Goal: Complete application form

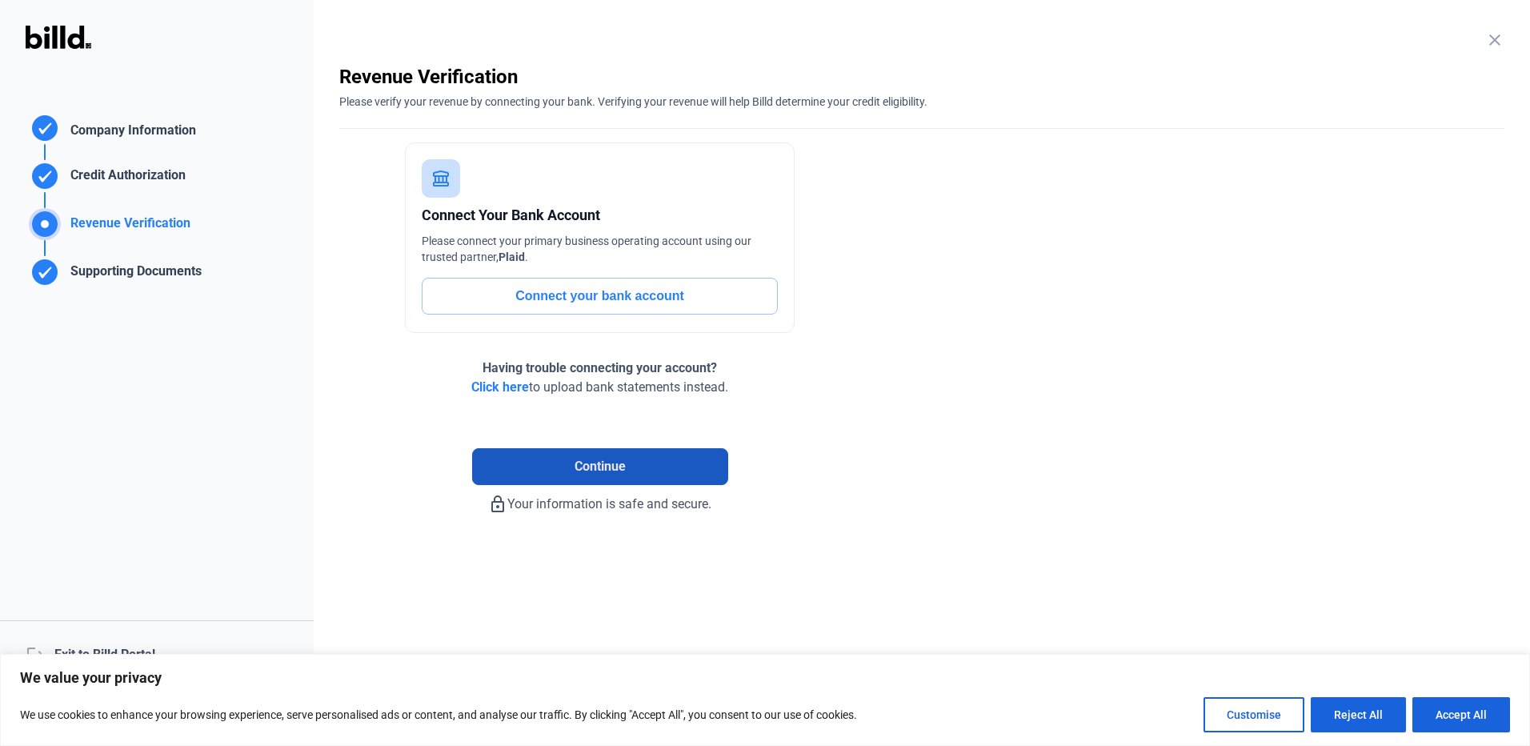
click at [595, 469] on span "Continue" at bounding box center [600, 466] width 51 height 19
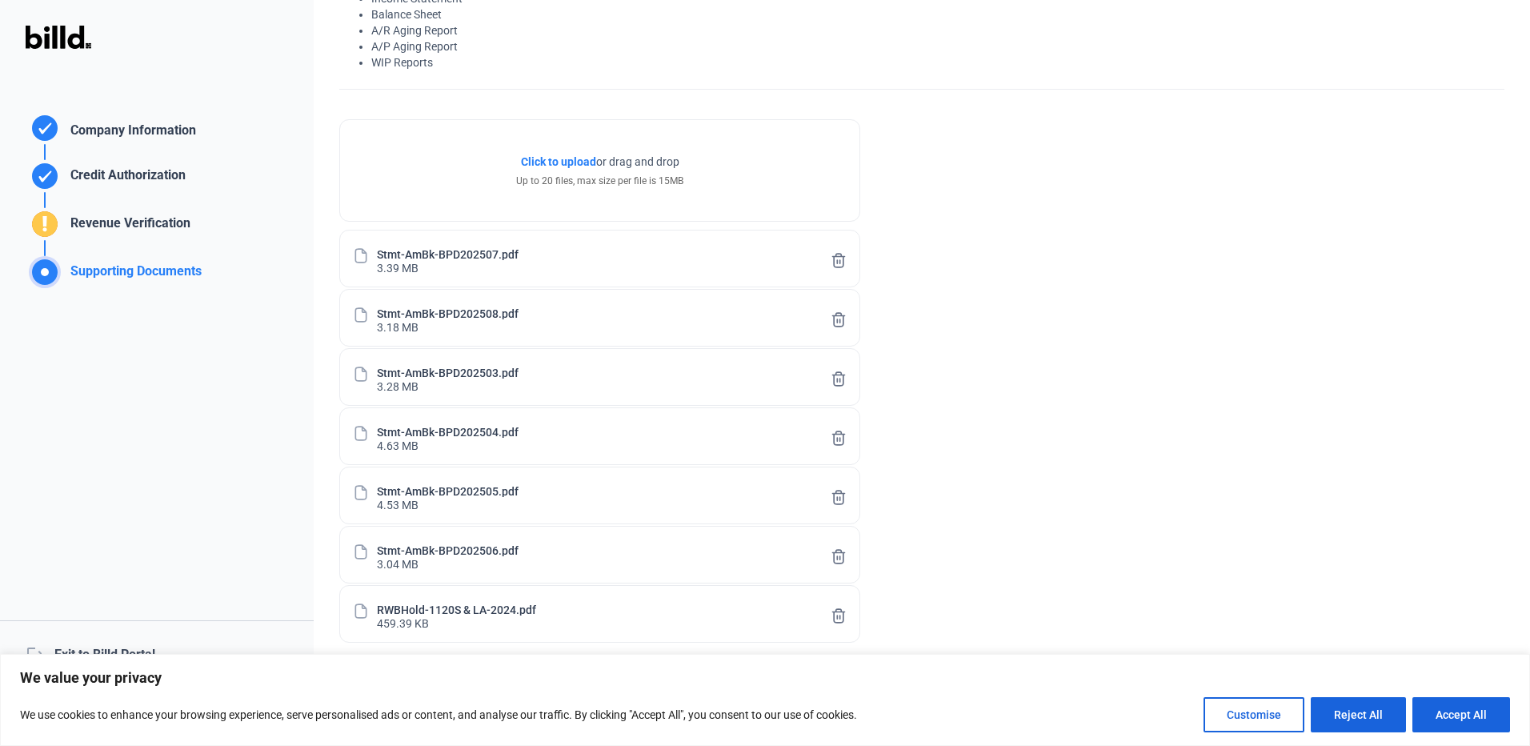
scroll to position [232, 0]
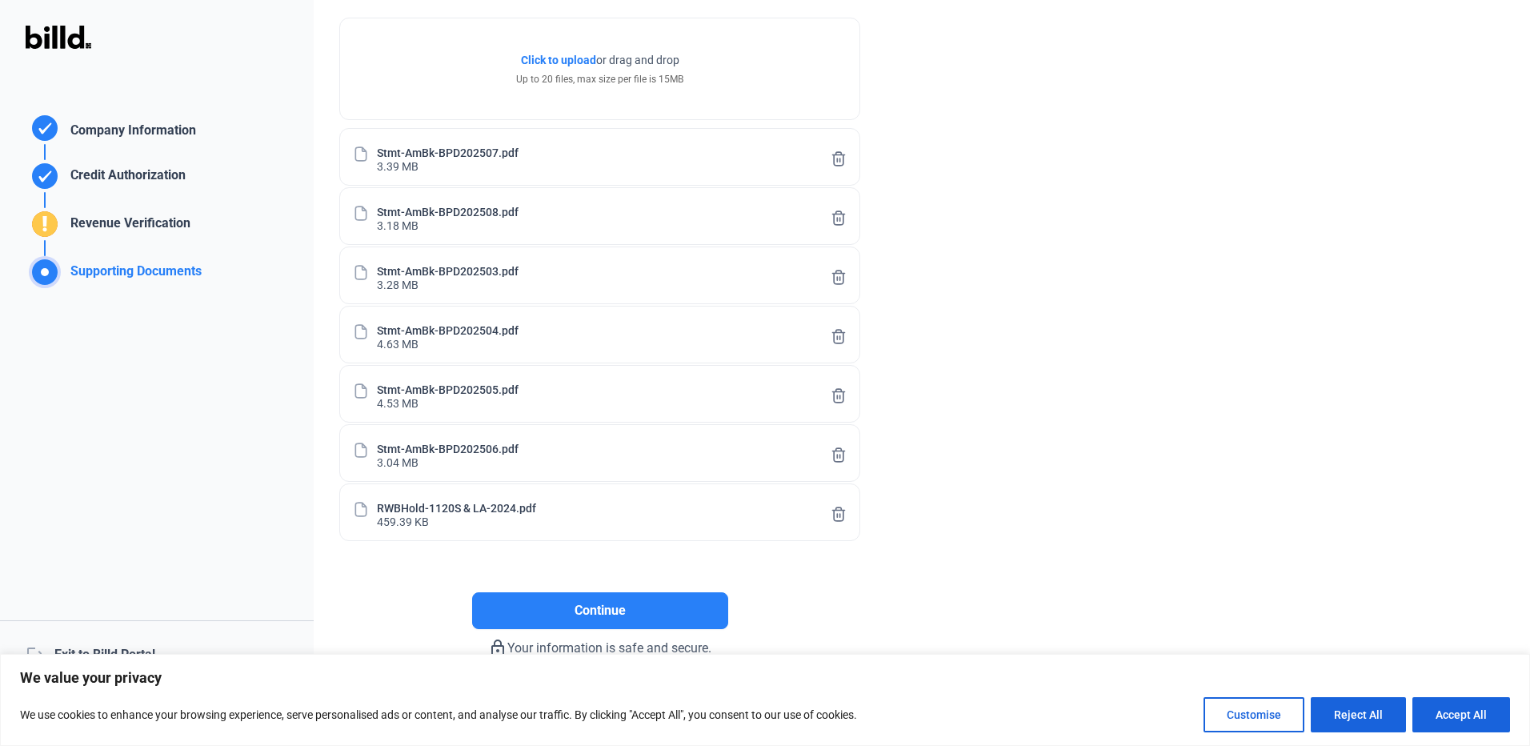
click at [843, 510] on icon at bounding box center [839, 514] width 12 height 14
click at [608, 606] on span "Continue" at bounding box center [600, 610] width 51 height 19
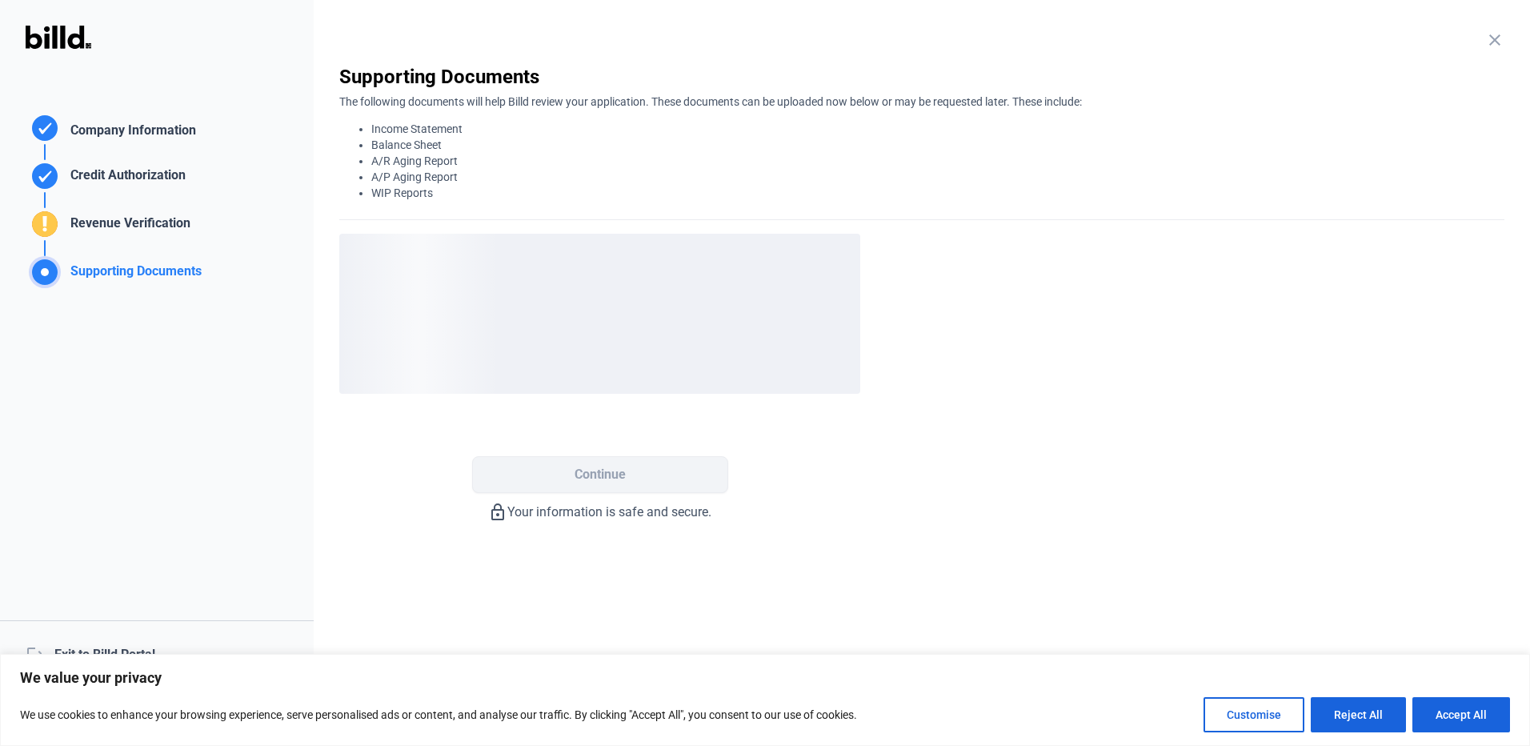
scroll to position [0, 0]
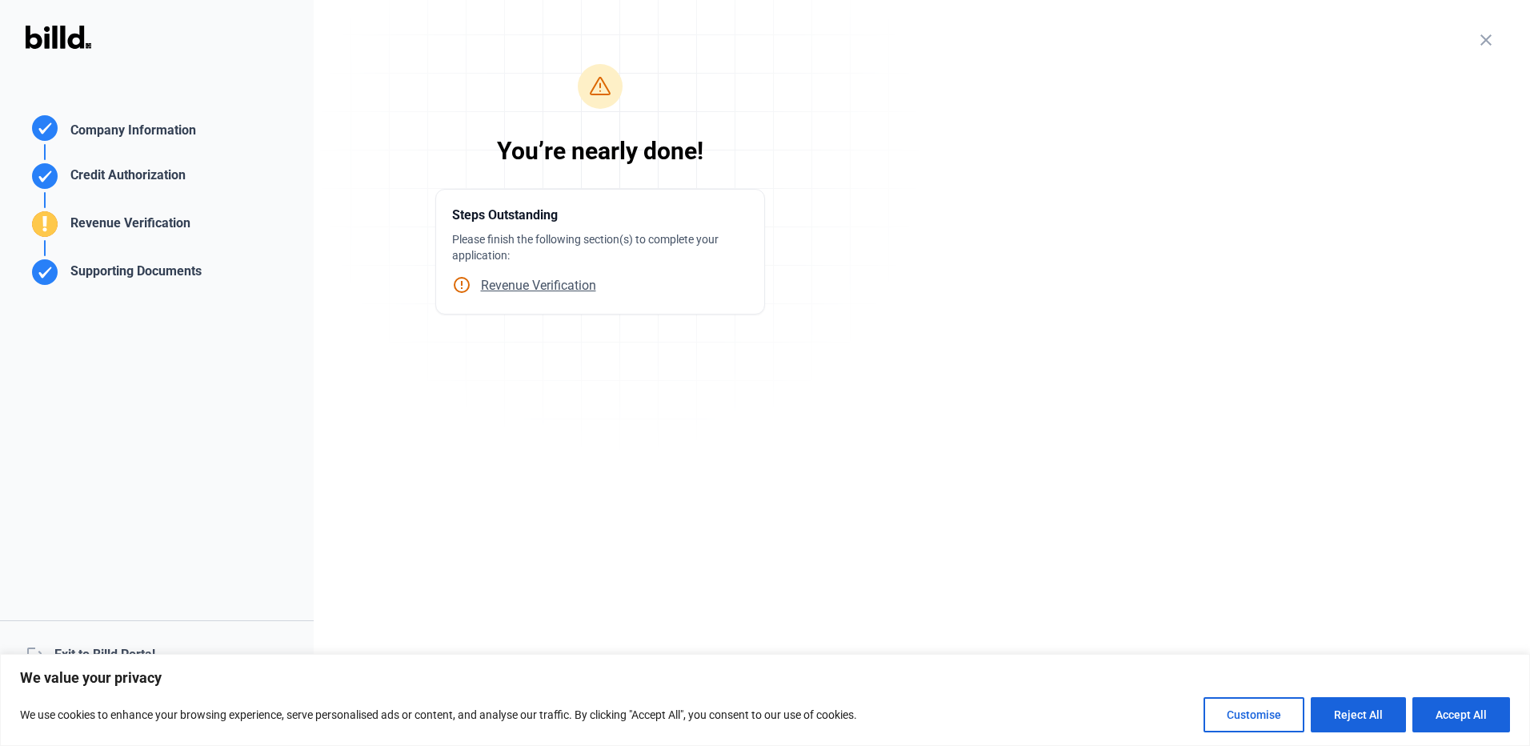
click at [571, 284] on span "Revenue Verification" at bounding box center [533, 285] width 125 height 15
